Goal: Task Accomplishment & Management: Manage account settings

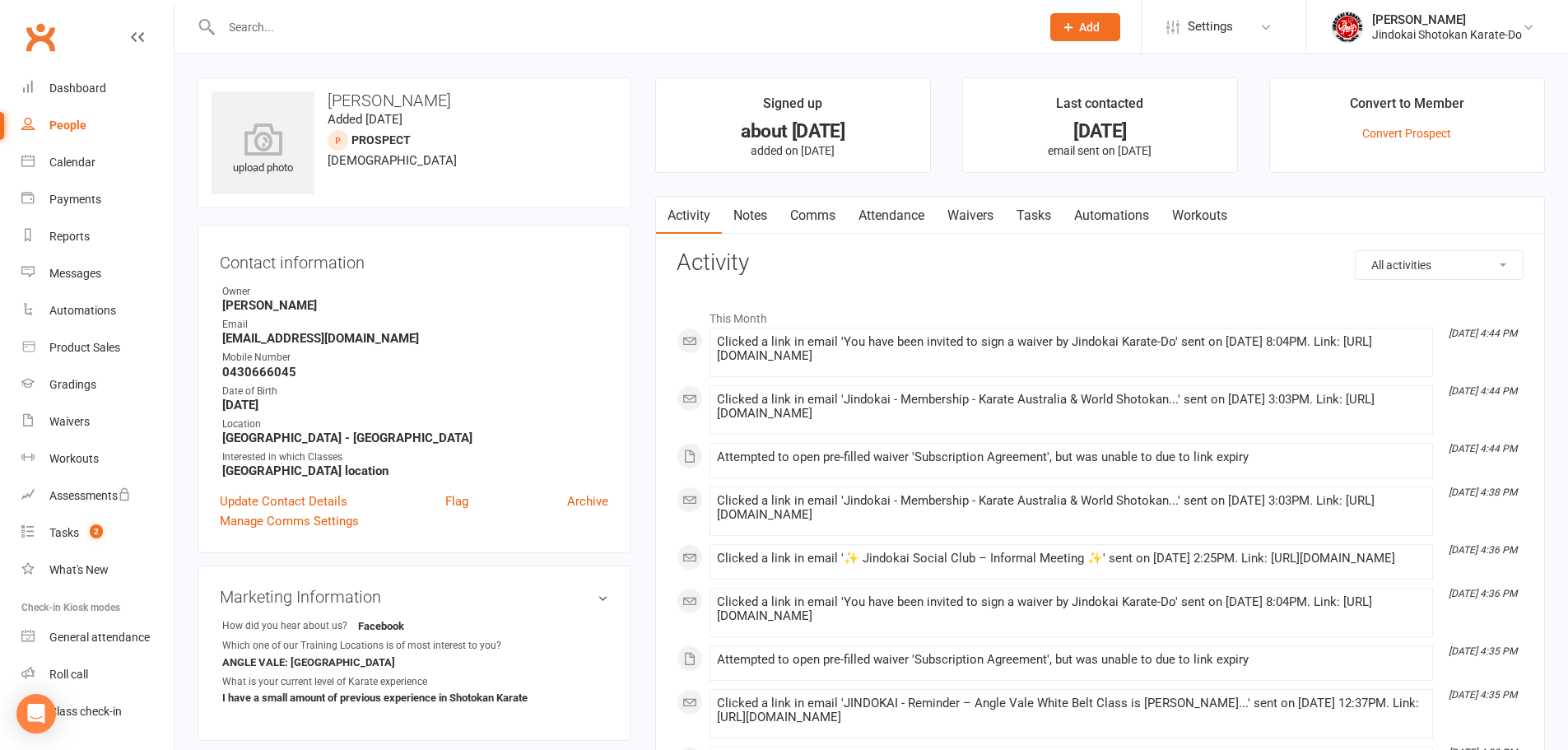
click at [971, 217] on link "Waivers" at bounding box center [970, 215] width 69 height 38
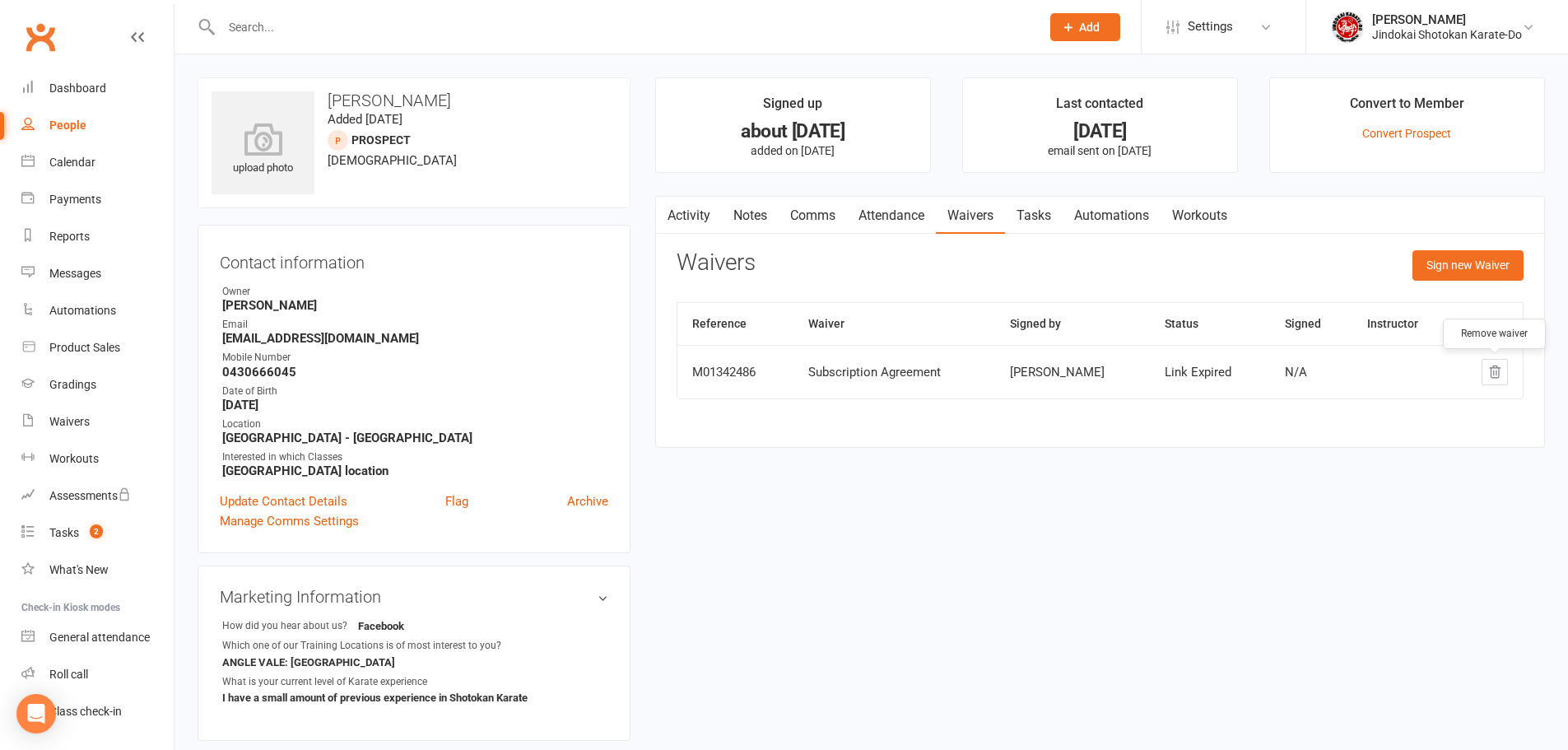
click at [1497, 372] on icon "button" at bounding box center [1495, 372] width 15 height 15
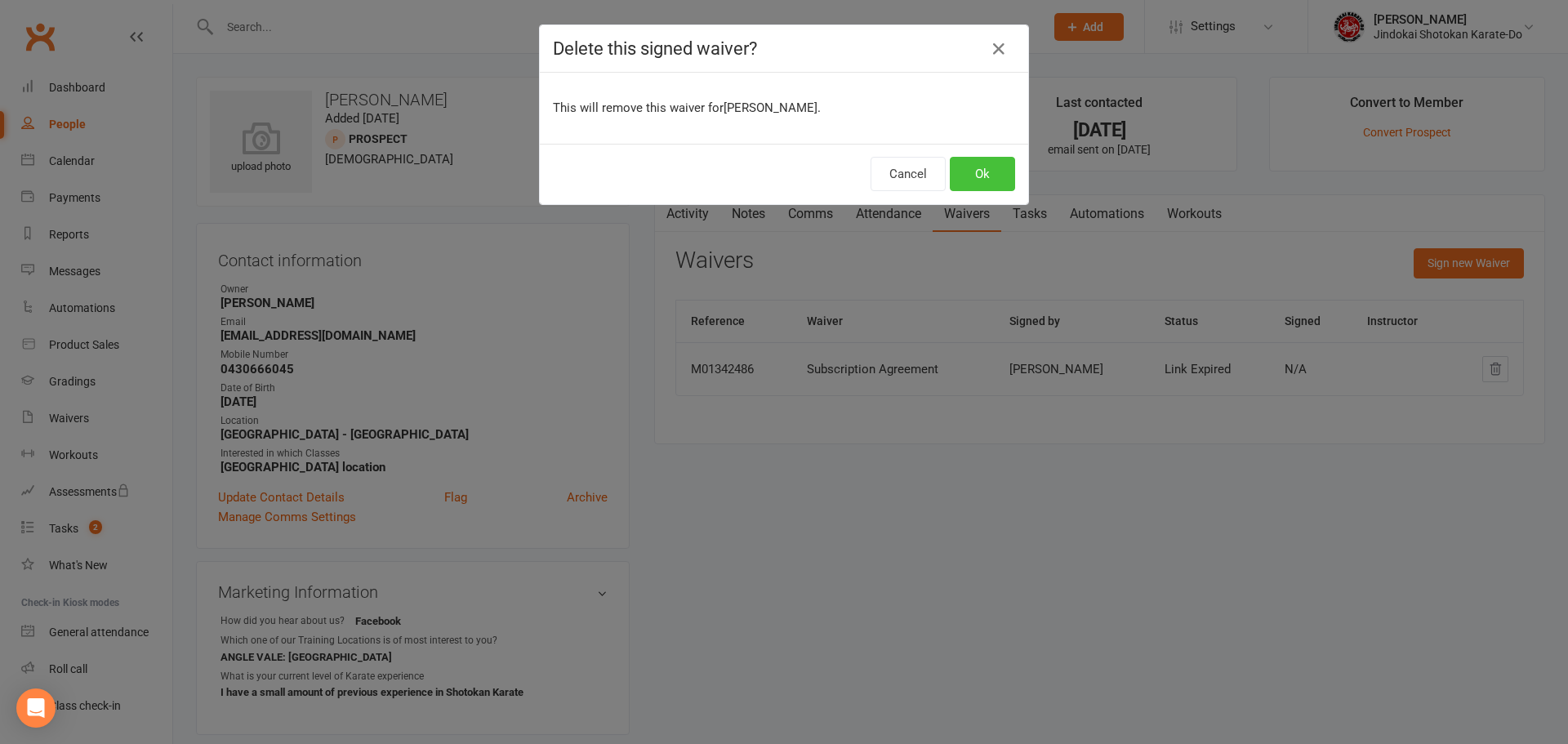
click at [978, 180] on button "Ok" at bounding box center [983, 174] width 66 height 35
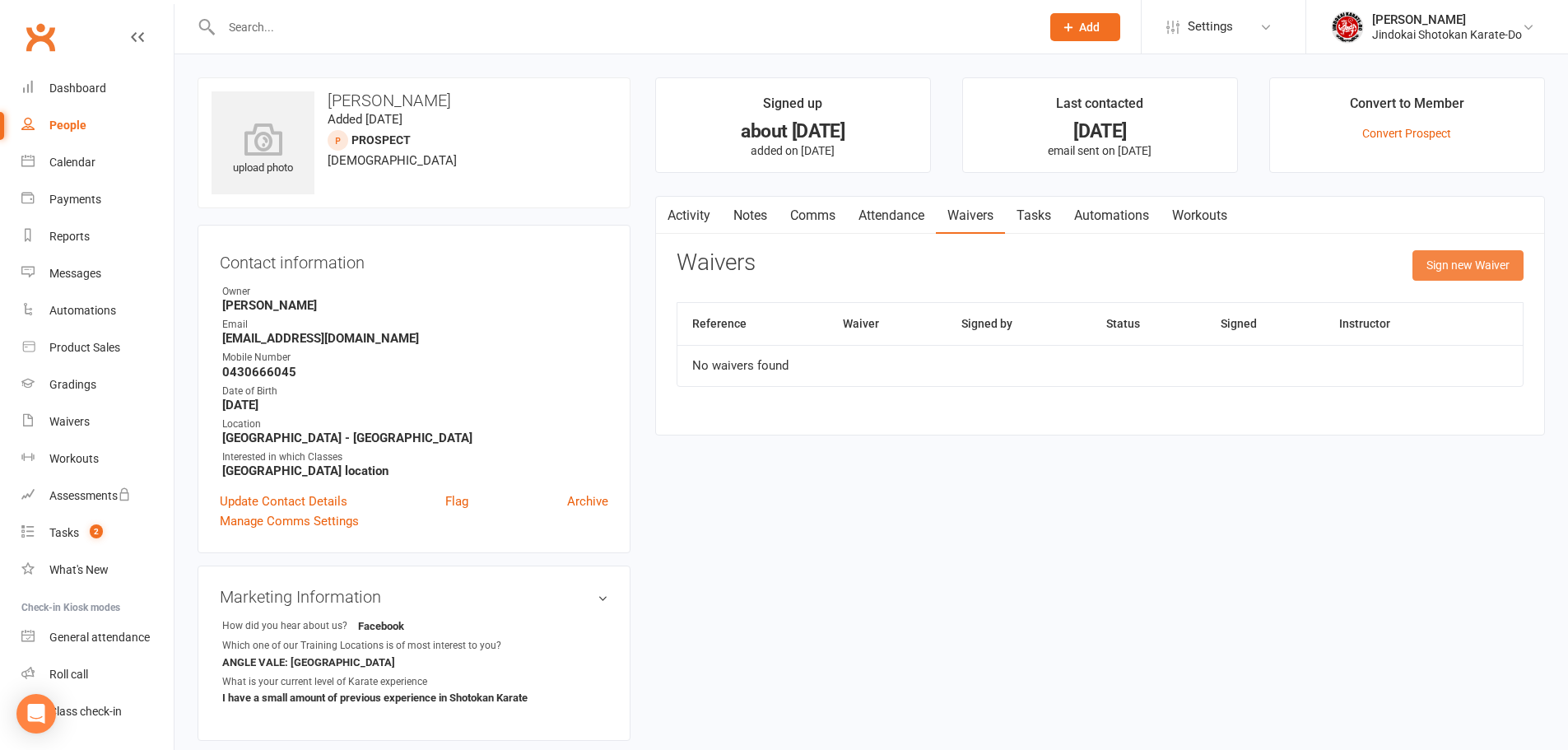
click at [1461, 267] on button "Sign new Waiver" at bounding box center [1467, 265] width 111 height 29
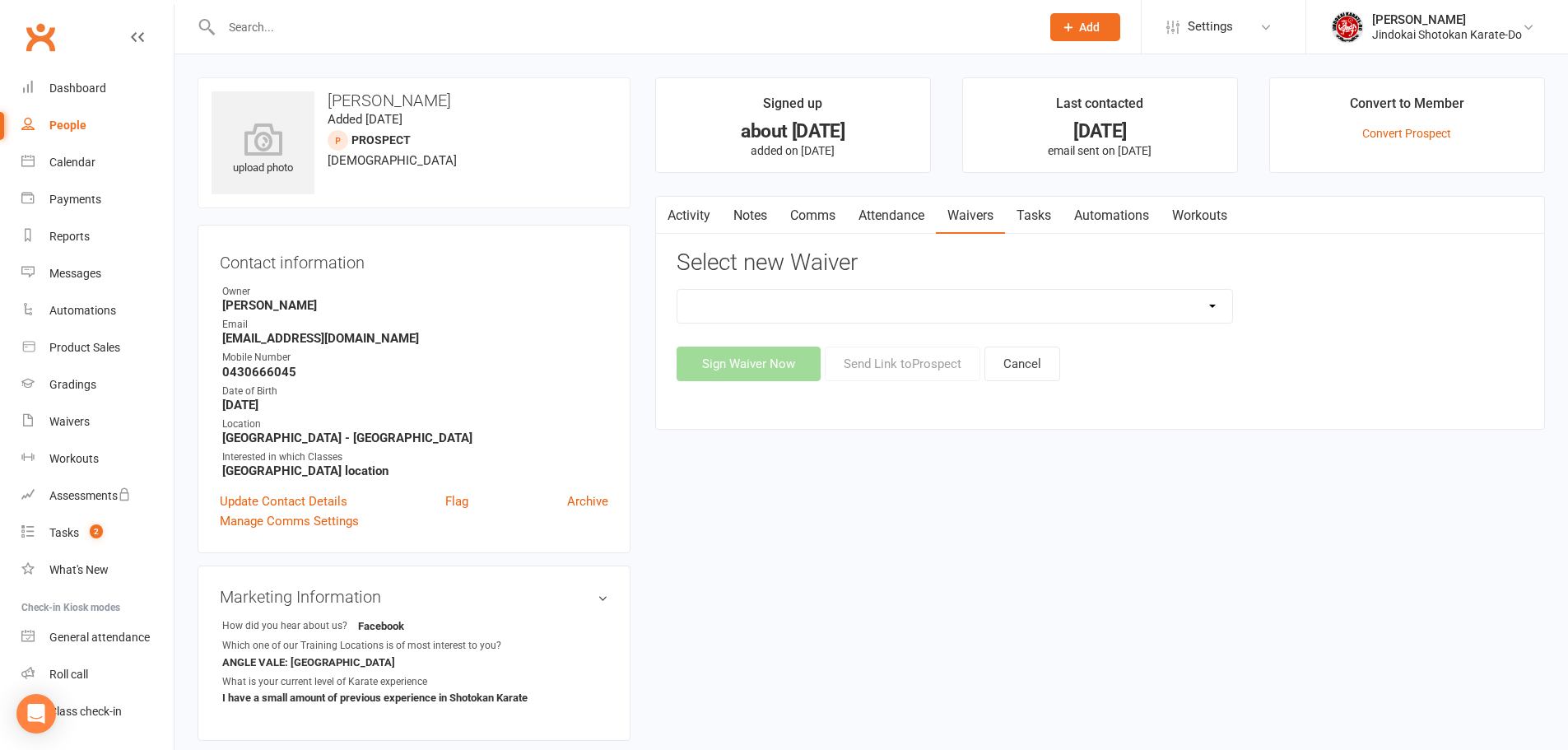
click at [883, 312] on select "Renew / Update Membership Agreement Subscription Agreement" at bounding box center [954, 306] width 555 height 33
select select "4509"
click at [677, 290] on select "Renew / Update Membership Agreement Subscription Agreement" at bounding box center [954, 306] width 555 height 33
click at [906, 368] on button "Send Link to [GEOGRAPHIC_DATA]" at bounding box center [902, 364] width 155 height 35
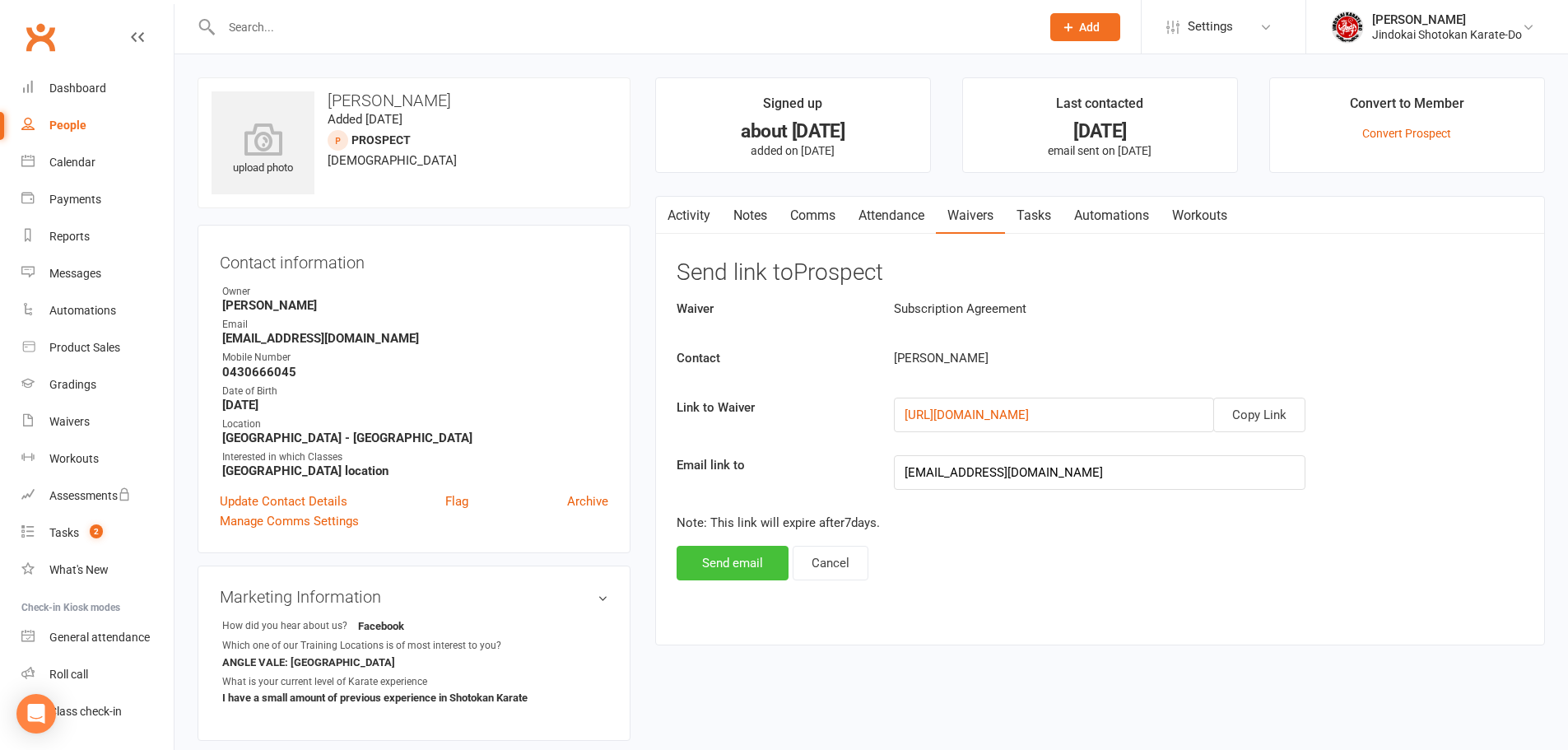
click at [701, 566] on button "Send email" at bounding box center [732, 563] width 112 height 35
